Goal: Transaction & Acquisition: Book appointment/travel/reservation

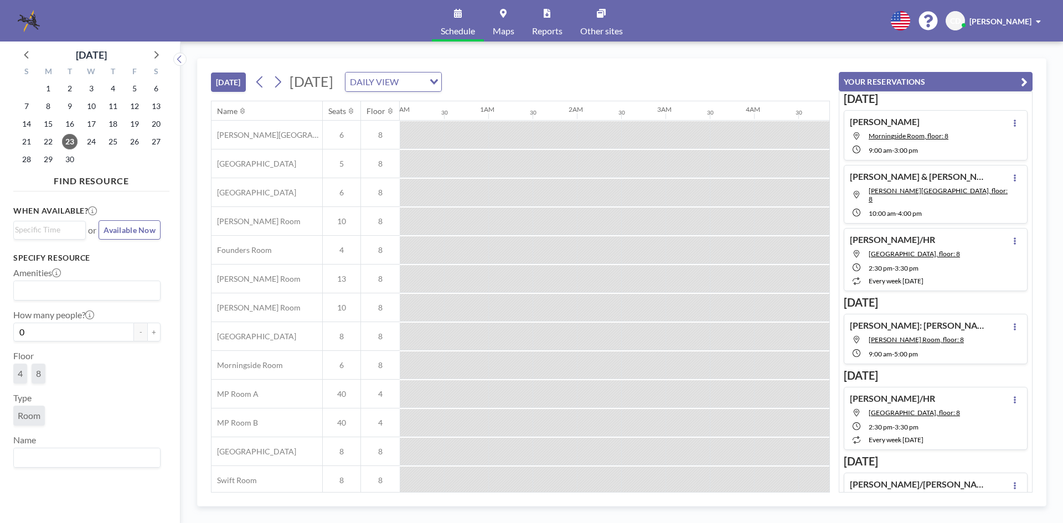
scroll to position [0, 664]
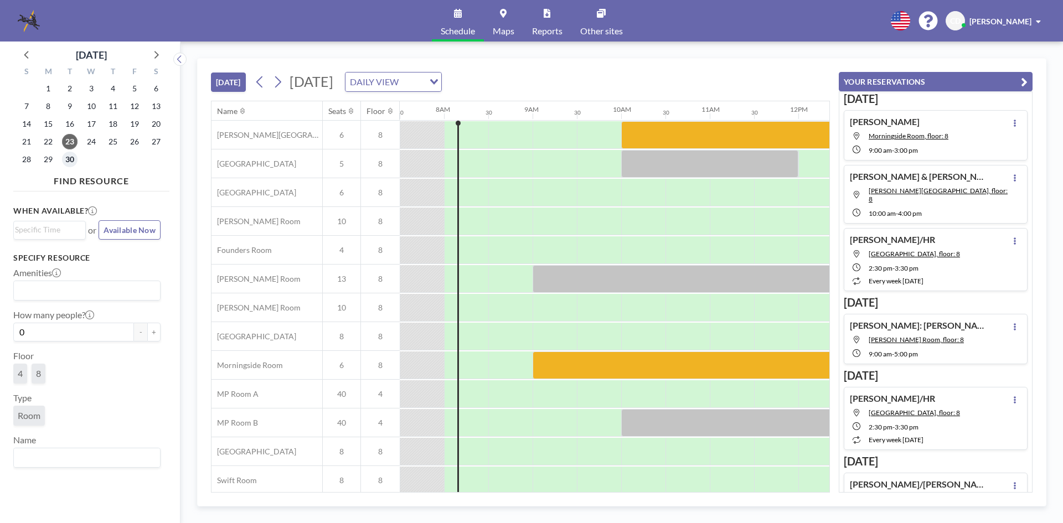
click at [75, 156] on span "30" at bounding box center [70, 160] width 16 height 16
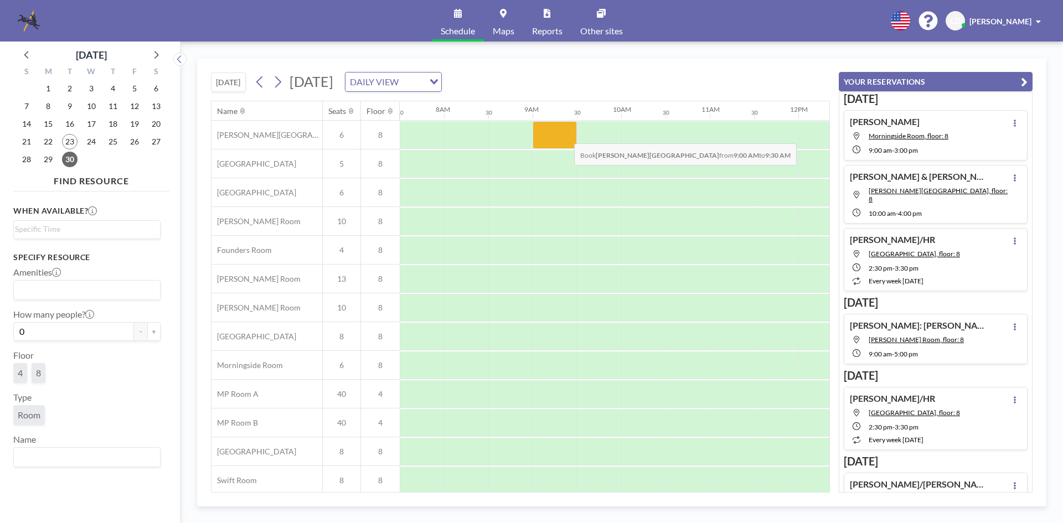
click at [565, 135] on div at bounding box center [555, 135] width 44 height 28
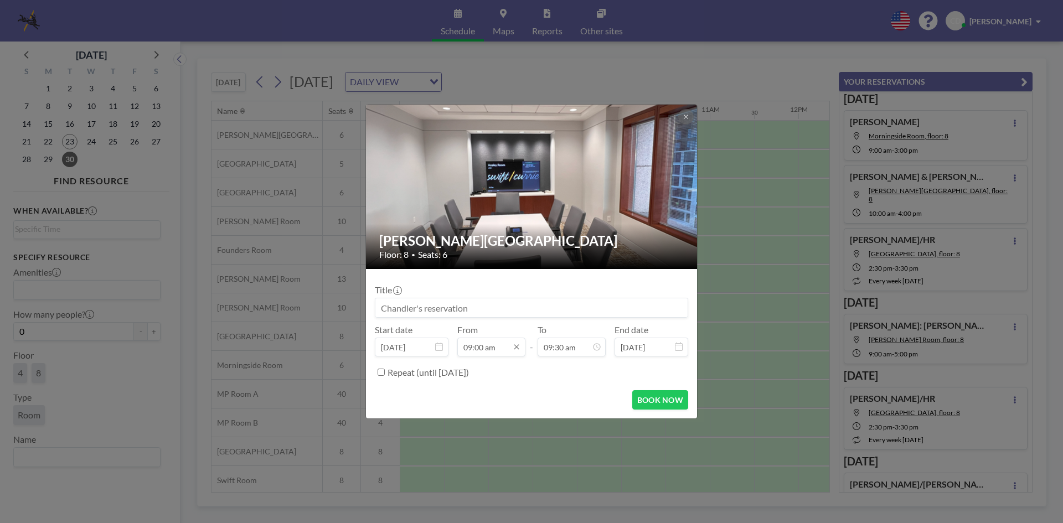
scroll to position [355, 0]
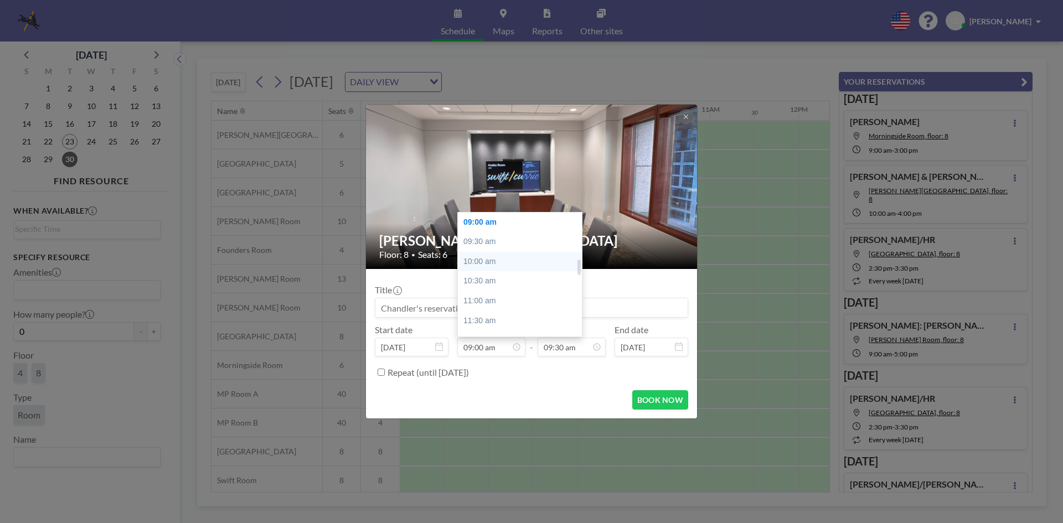
click at [497, 265] on div "10:00 am" at bounding box center [523, 262] width 130 height 20
type input "10:00 am"
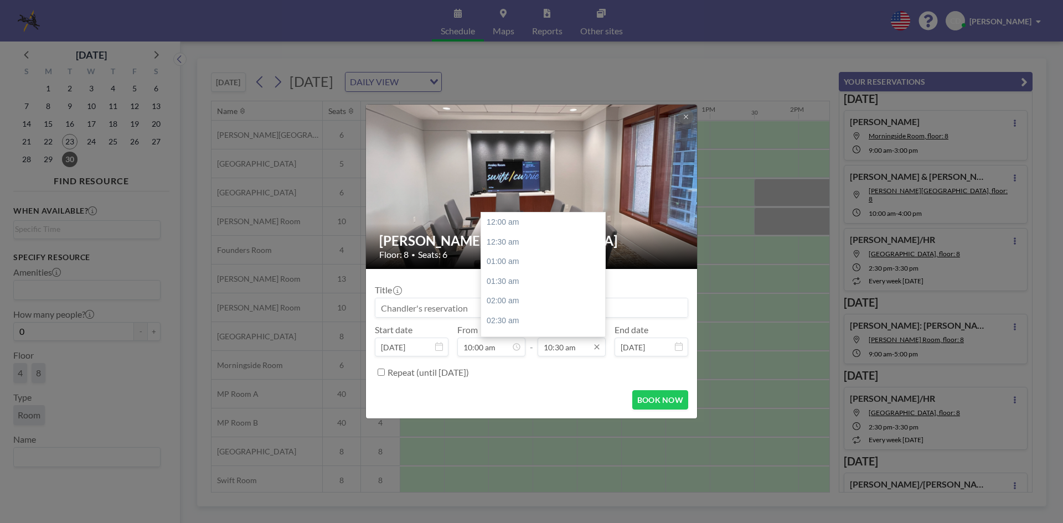
scroll to position [414, 0]
click at [538, 277] on div "12:00 pm" at bounding box center [546, 282] width 130 height 20
type input "12:00 pm"
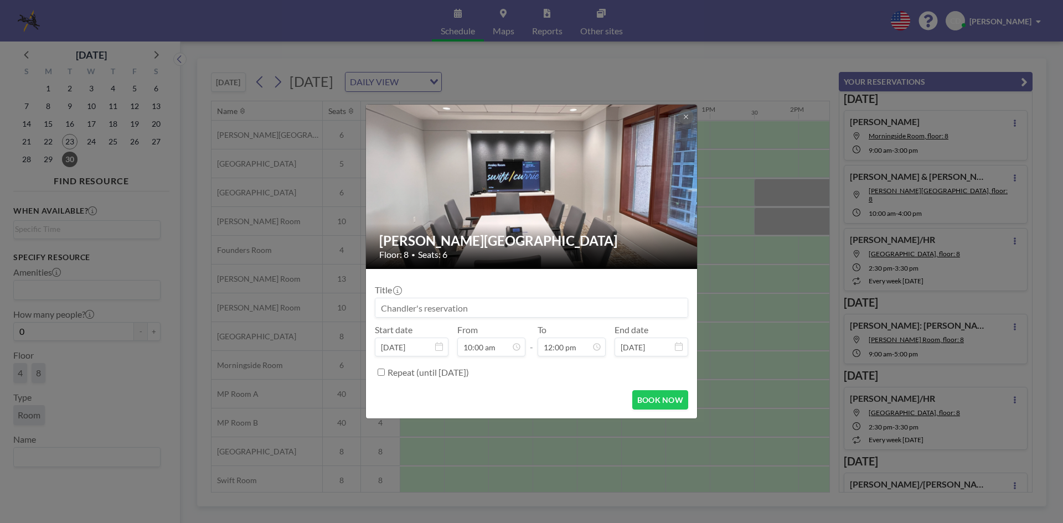
click at [527, 306] on input at bounding box center [531, 307] width 312 height 19
paste input "[PERSON_NAME]"
type input "[PERSON_NAME] ([PERSON_NAME])"
click at [664, 389] on form "Title [PERSON_NAME] ([PERSON_NAME]) Start date [DATE] From 10:00 am - To 12:00 …" at bounding box center [531, 343] width 331 height 149
click at [664, 398] on button "BOOK NOW" at bounding box center [660, 399] width 56 height 19
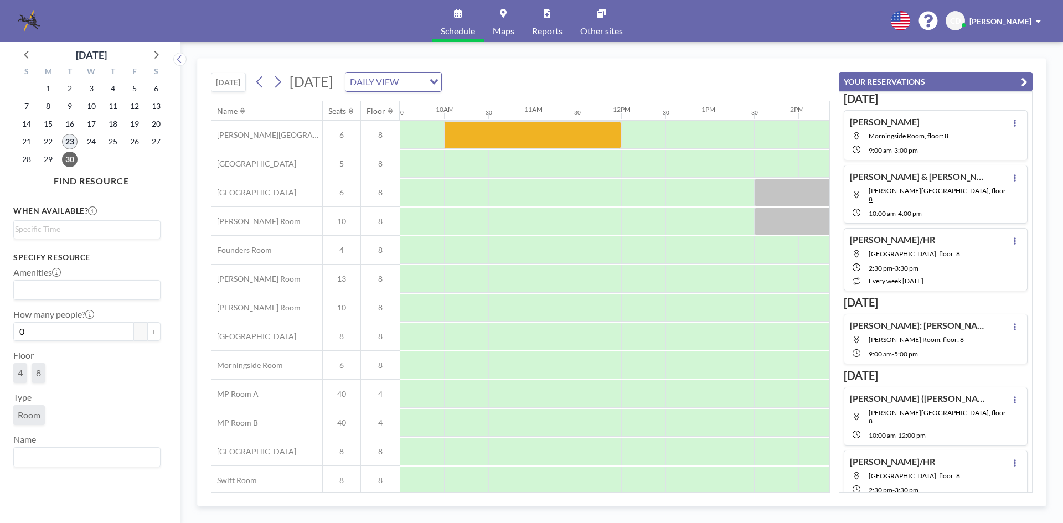
click at [66, 135] on span "23" at bounding box center [70, 142] width 16 height 16
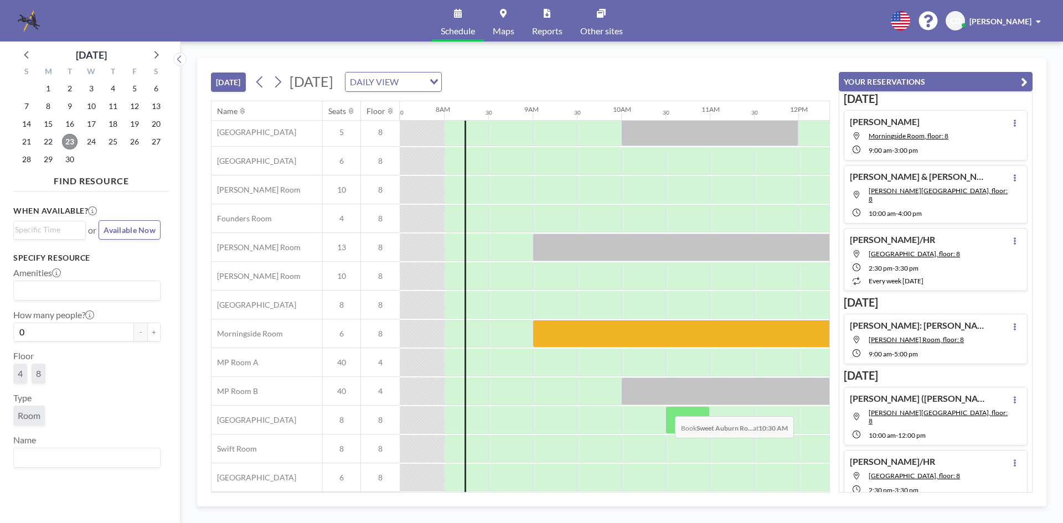
scroll to position [0, 664]
